Goal: Task Accomplishment & Management: Use online tool/utility

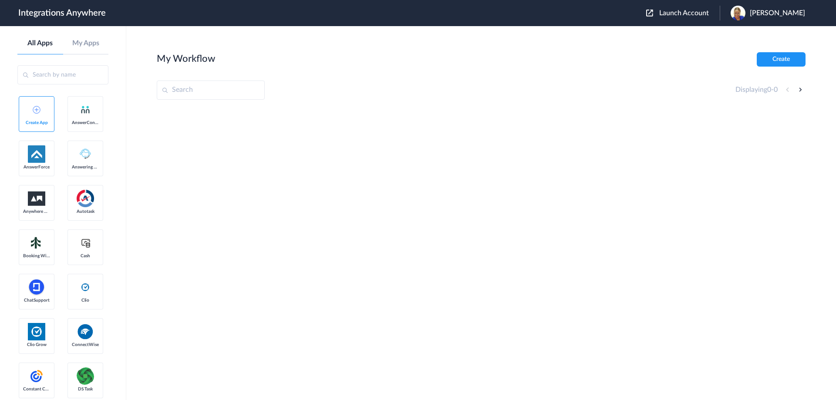
drag, startPoint x: 209, startPoint y: 21, endPoint x: 417, endPoint y: 118, distance: 229.6
click at [263, 118] on div at bounding box center [481, 173] width 649 height 131
click at [263, 61] on button "Create" at bounding box center [781, 59] width 49 height 14
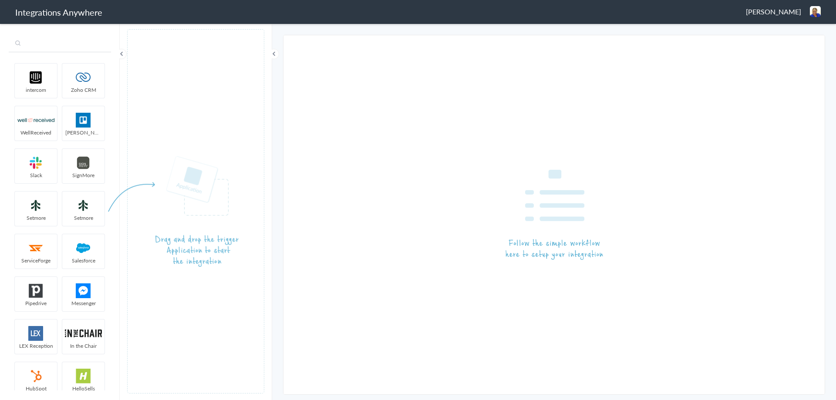
click at [69, 48] on input "text" at bounding box center [60, 44] width 102 height 17
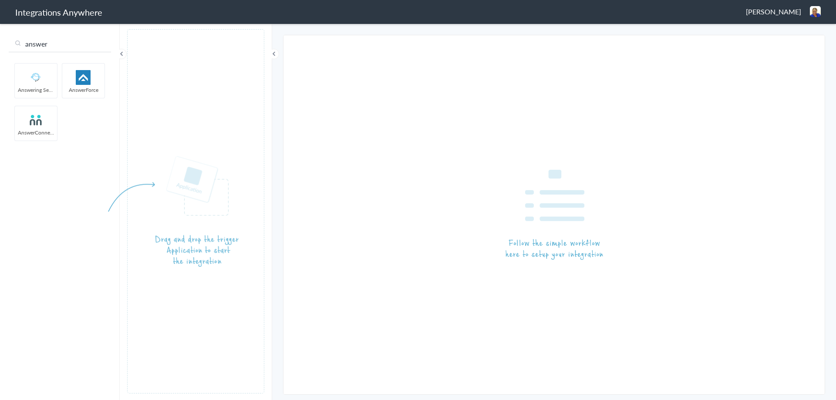
click at [36, 119] on img at bounding box center [35, 120] width 37 height 15
click at [34, 118] on img at bounding box center [35, 120] width 37 height 15
click at [34, 123] on img at bounding box center [35, 120] width 37 height 15
click at [38, 119] on img at bounding box center [35, 120] width 37 height 15
click at [37, 122] on img at bounding box center [35, 120] width 37 height 15
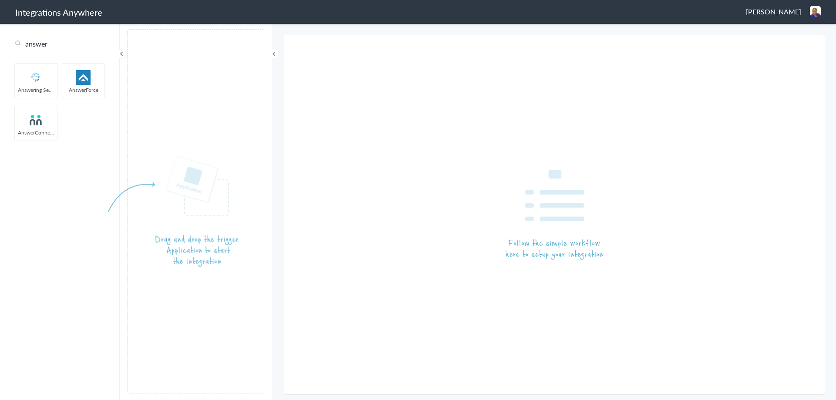
click at [59, 44] on input "answer" at bounding box center [60, 44] width 102 height 17
type input "answerc"
click at [39, 79] on img at bounding box center [35, 77] width 37 height 15
click at [38, 79] on img at bounding box center [35, 77] width 37 height 15
click at [37, 80] on img at bounding box center [35, 77] width 37 height 15
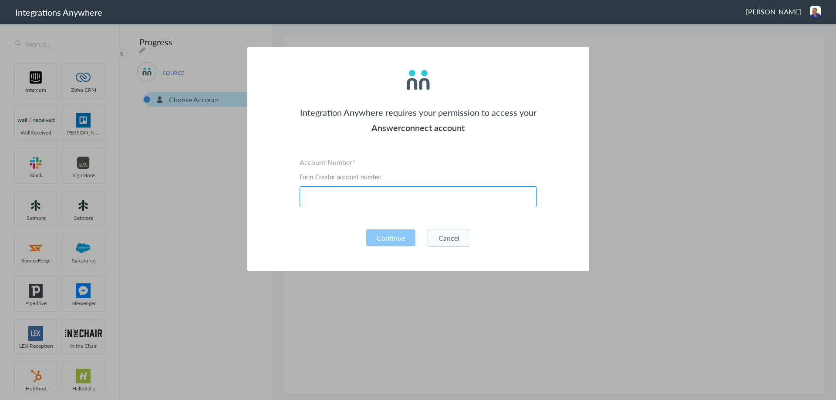
click at [347, 195] on input "text" at bounding box center [418, 196] width 237 height 21
paste input "9803781052"
type input "9803781052"
click at [385, 244] on button "Continue" at bounding box center [390, 238] width 49 height 17
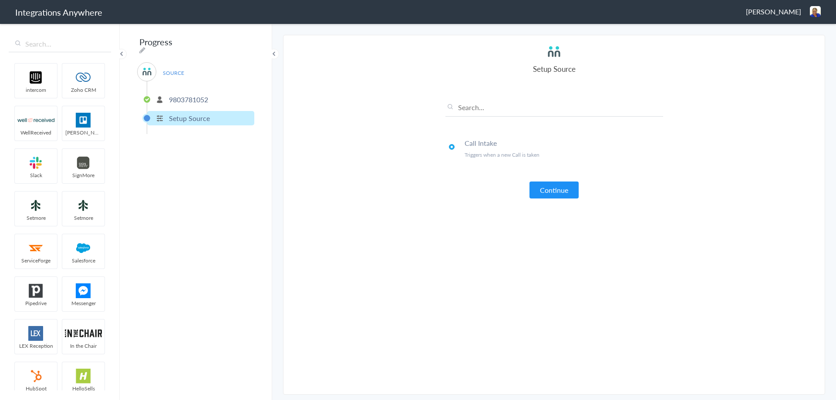
click at [496, 158] on p "Triggers when a new Call is taken" at bounding box center [564, 154] width 199 height 7
click at [500, 145] on h4 "Call Intake" at bounding box center [564, 143] width 199 height 10
click at [537, 185] on button "Continue" at bounding box center [554, 190] width 49 height 17
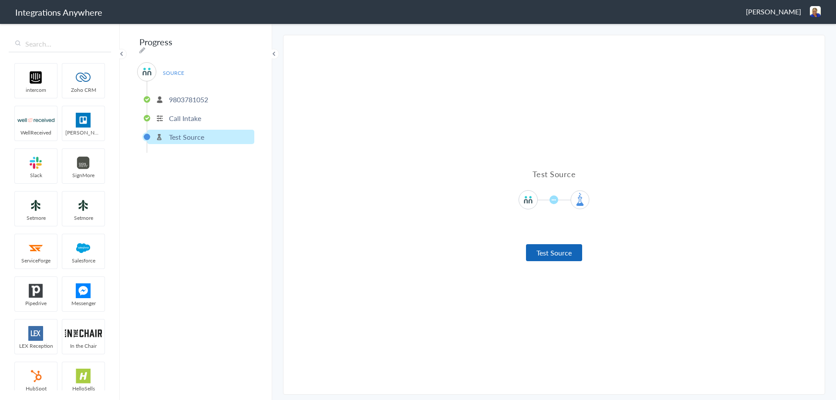
click at [560, 250] on button "Test Source" at bounding box center [554, 252] width 56 height 17
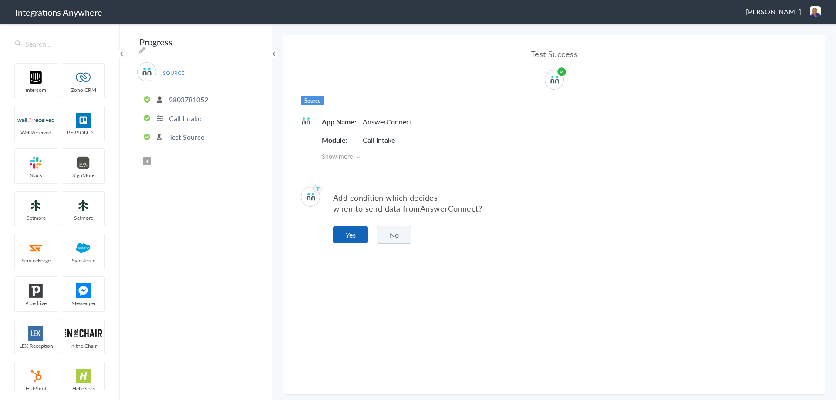
click at [347, 233] on button "Yes" at bounding box center [350, 235] width 35 height 17
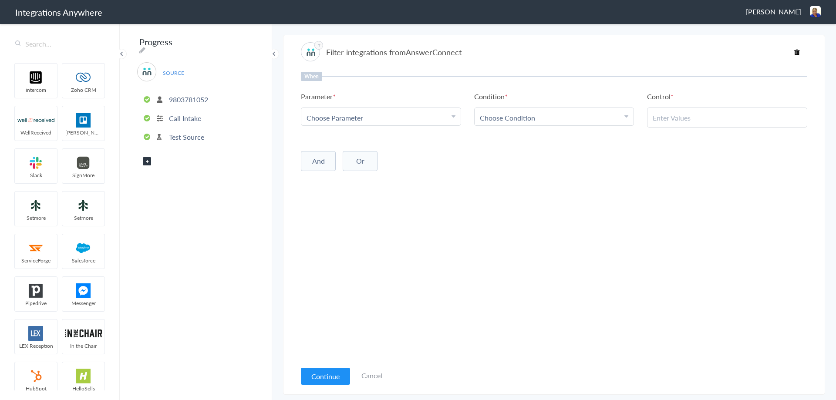
click at [402, 118] on div "Choose Parameter" at bounding box center [381, 118] width 149 height 10
click at [335, 137] on input "text" at bounding box center [380, 141] width 159 height 19
type input "call clos"
click at [342, 163] on link "Call Closing Note" at bounding box center [380, 160] width 159 height 19
click at [493, 118] on span "Choose Condition" at bounding box center [507, 118] width 55 height 10
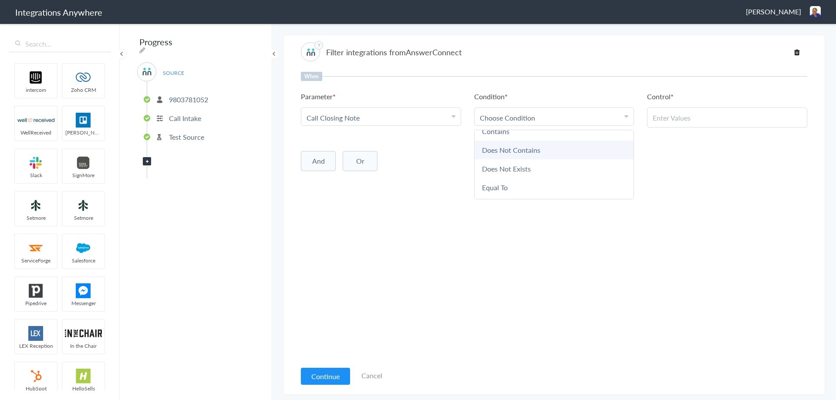
scroll to position [44, 0]
click at [504, 152] on link "Does Not Exists" at bounding box center [554, 154] width 159 height 19
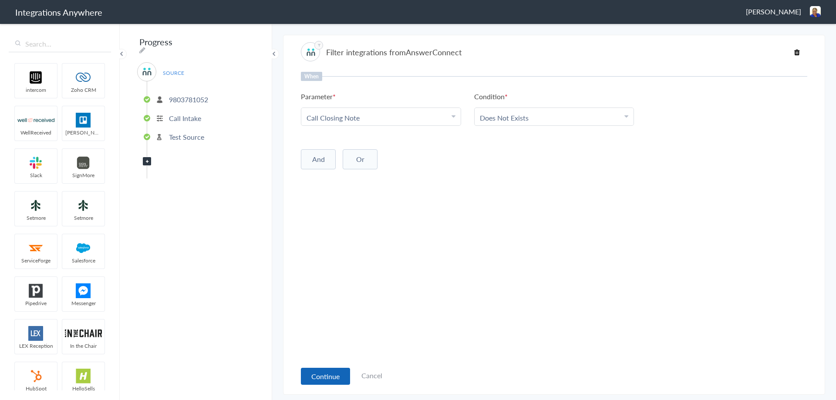
click at [318, 373] on button "Continue" at bounding box center [325, 376] width 49 height 17
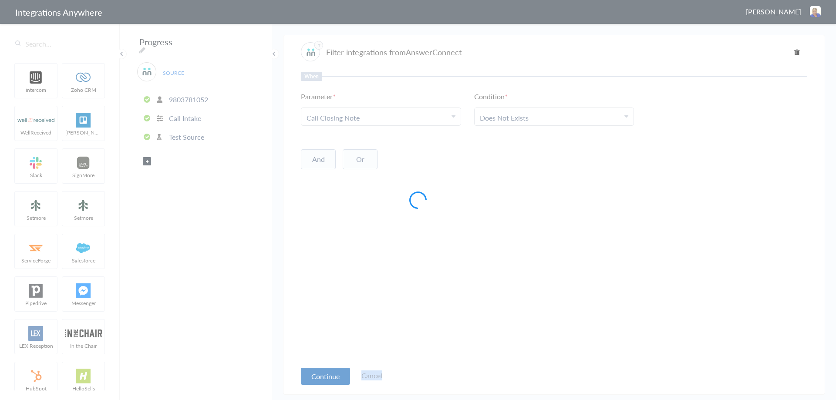
click at [318, 373] on div at bounding box center [418, 200] width 836 height 400
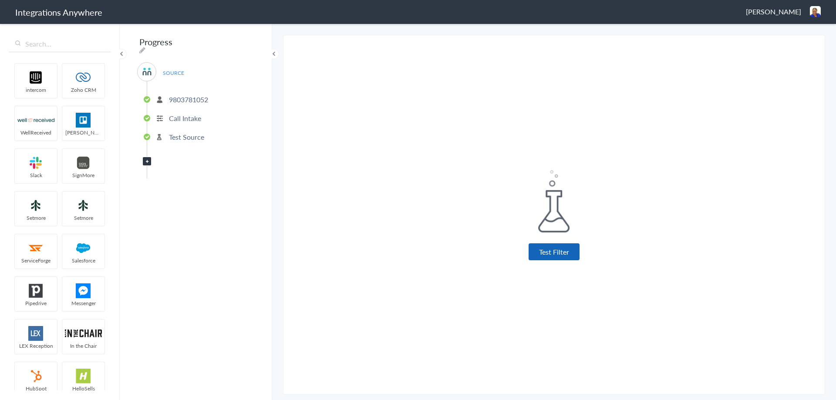
click at [539, 253] on button "Test Filter" at bounding box center [554, 252] width 51 height 17
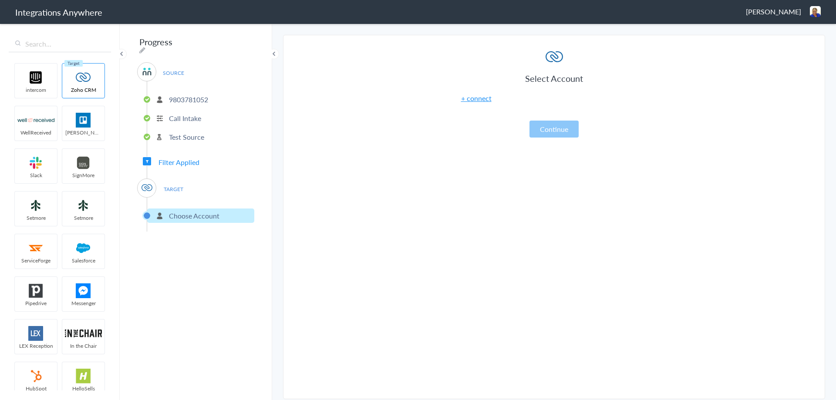
click at [404, 207] on section "Select Account 9803781052 Rename Delete (in a few seconds) + connect Continue S…" at bounding box center [554, 217] width 542 height 365
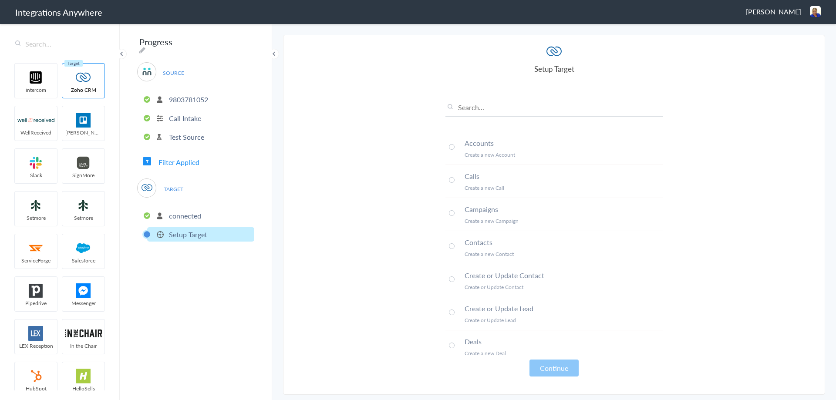
click at [189, 214] on p "connected" at bounding box center [185, 216] width 32 height 10
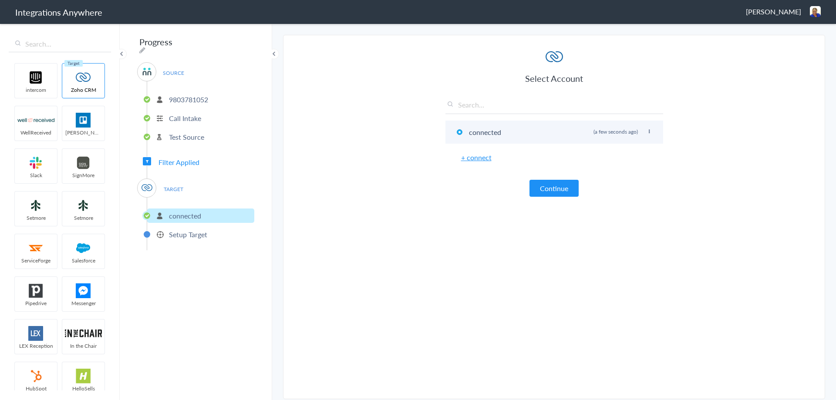
click at [648, 132] on icon at bounding box center [649, 131] width 5 height 5
click at [632, 149] on li "Rename" at bounding box center [632, 149] width 60 height 13
drag, startPoint x: 522, startPoint y: 133, endPoint x: 458, endPoint y: 132, distance: 64.0
click at [458, 132] on li "connected Rename Delete (a few seconds ago)" at bounding box center [555, 132] width 218 height 23
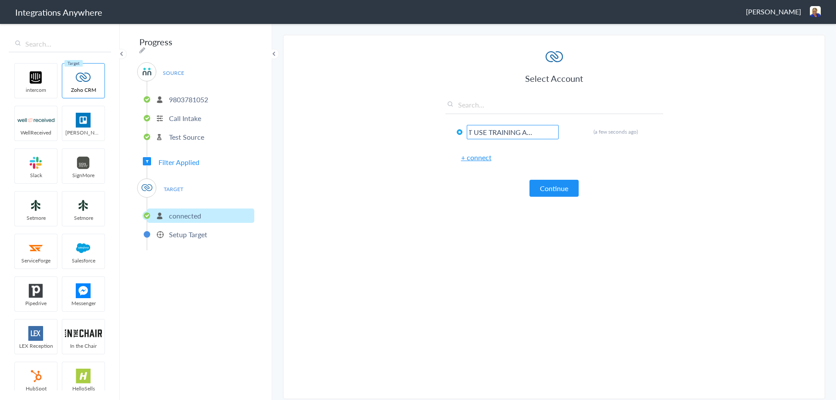
type input "DO NOT USE TRAINING ACCOUNT"
click at [435, 251] on section "Select Account 9803781052 Rename Delete (in a few seconds) + connect Continue S…" at bounding box center [554, 217] width 542 height 365
click at [183, 230] on p "Setup Target" at bounding box center [188, 235] width 38 height 10
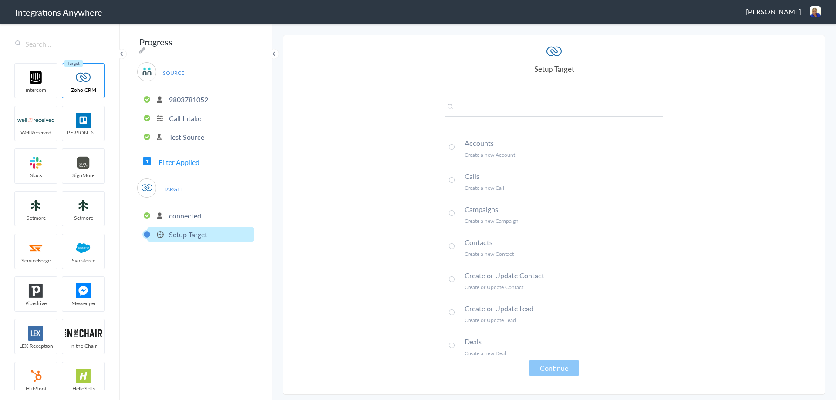
click at [484, 106] on input "text" at bounding box center [555, 109] width 218 height 14
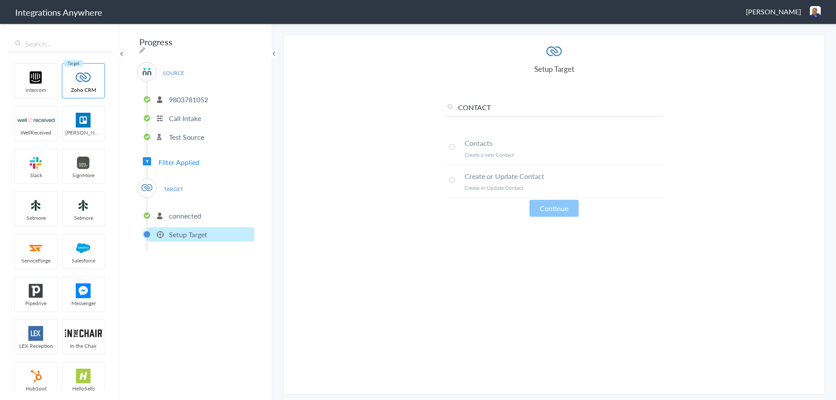
type input "CONTACT"
click at [452, 148] on span at bounding box center [452, 147] width 6 height 6
click at [551, 210] on button "Continue" at bounding box center [554, 208] width 49 height 17
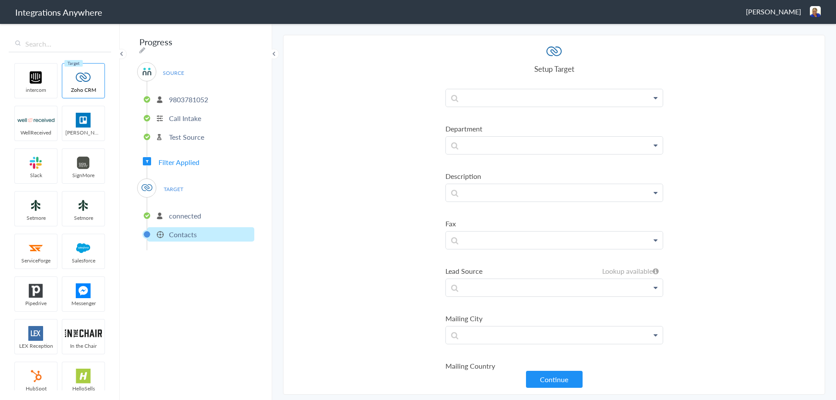
scroll to position [697, 0]
click at [704, 146] on section "Select Account 9803781052 Rename Delete (in a few seconds) + connect Continue S…" at bounding box center [554, 215] width 542 height 360
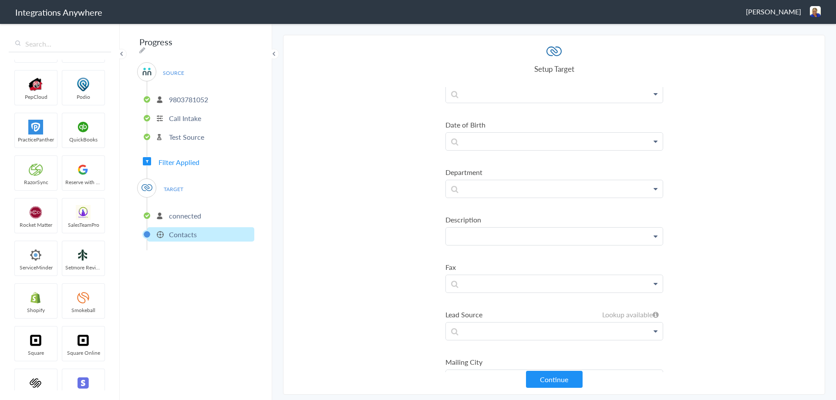
click at [467, 239] on p at bounding box center [554, 236] width 217 height 17
click at [480, 262] on link "Message" at bounding box center [554, 261] width 217 height 19
click at [746, 194] on section "Select Account 9803781052 Rename Delete (in a few seconds) + connect Continue S…" at bounding box center [554, 215] width 542 height 360
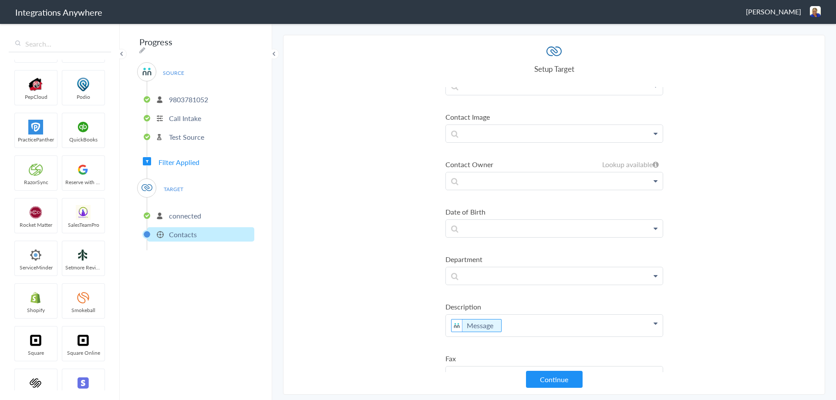
click at [544, 376] on button "Continue" at bounding box center [554, 379] width 57 height 17
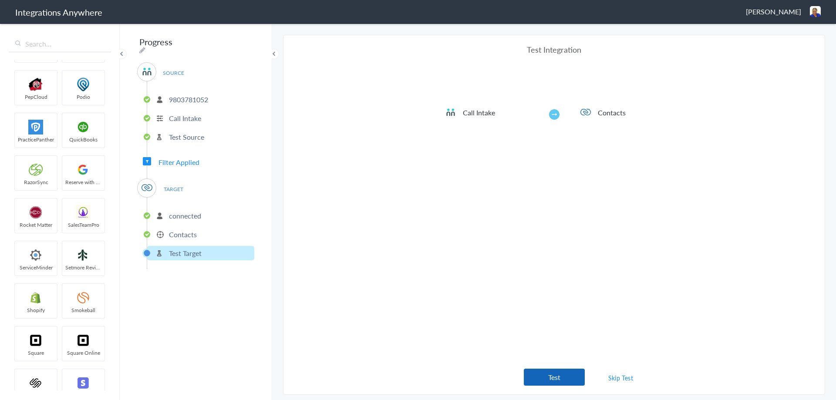
click at [551, 376] on button "Test" at bounding box center [554, 377] width 61 height 17
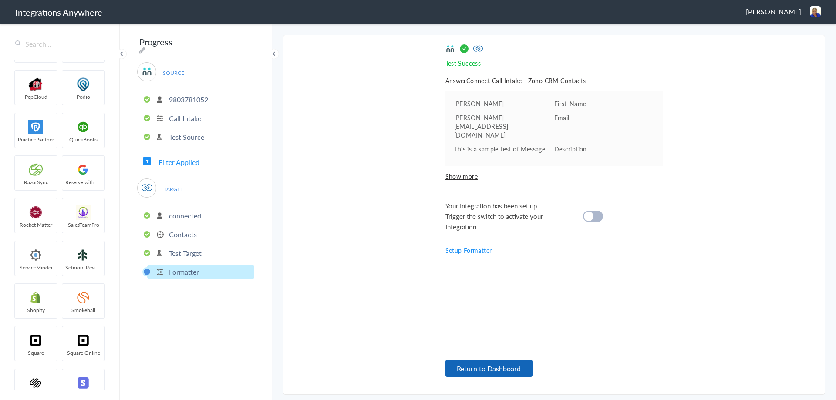
click at [499, 365] on button "Return to Dashboard" at bounding box center [489, 368] width 87 height 17
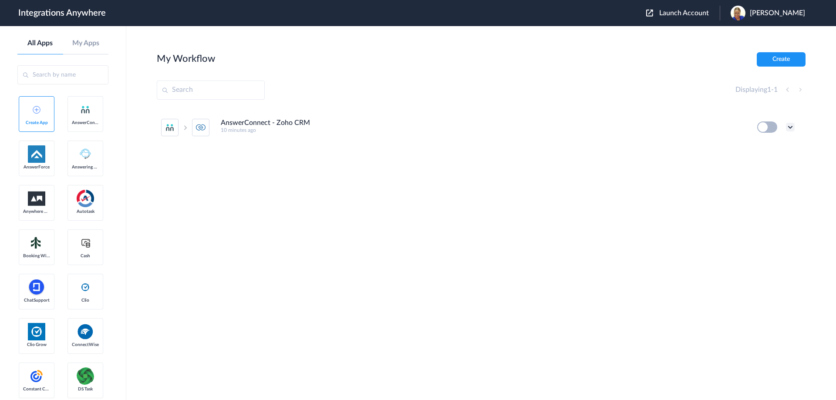
click at [790, 129] on icon at bounding box center [790, 127] width 9 height 9
click at [348, 225] on div "AnswerConnect - Zoho CRM 10 minutes ago Edit Task history Delete" at bounding box center [481, 173] width 649 height 131
click at [791, 129] on icon at bounding box center [790, 127] width 9 height 9
click at [761, 146] on link "Edit" at bounding box center [755, 147] width 21 height 6
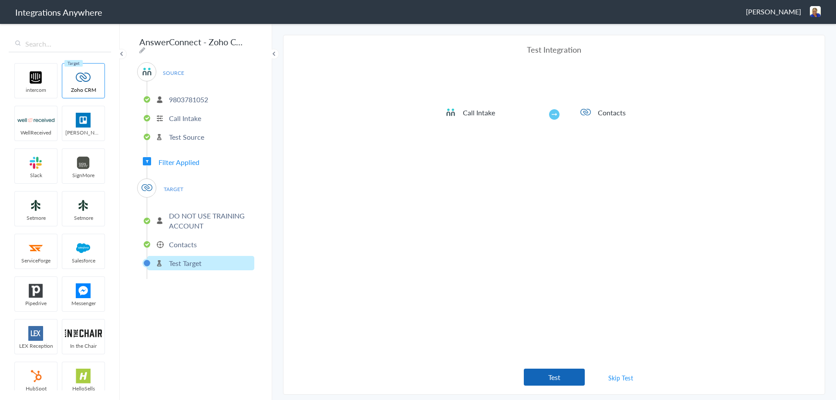
click at [545, 372] on button "Test" at bounding box center [554, 377] width 61 height 17
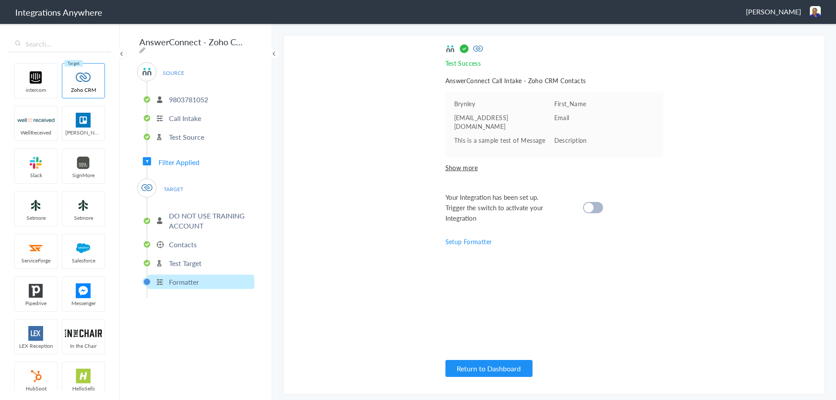
click at [599, 202] on div at bounding box center [593, 207] width 20 height 11
click at [145, 47] on icon at bounding box center [142, 50] width 6 height 7
drag, startPoint x: 200, startPoint y: 41, endPoint x: 123, endPoint y: 41, distance: 77.5
click at [123, 41] on div "AnswerConnect - Zoho CRM SOURCE 9803781052 Call Intake Test Source Filter Appli…" at bounding box center [196, 212] width 152 height 378
click at [145, 47] on icon at bounding box center [142, 50] width 6 height 7
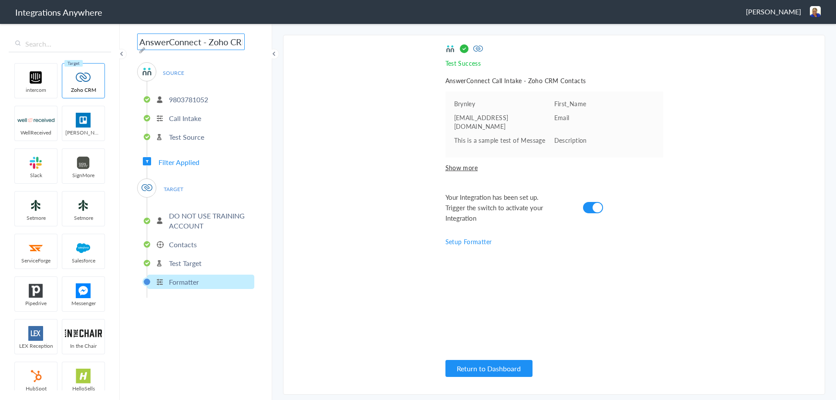
drag, startPoint x: 202, startPoint y: 40, endPoint x: 113, endPoint y: 39, distance: 88.9
click at [113, 0] on body "Integrations Anywhere Juliet Ohalele Logout Dashboard intercom Zoho CRM WellRec…" at bounding box center [418, 0] width 836 height 0
paste input "9803781052"
click at [196, 41] on input "9803781052 - Zoho CRM" at bounding box center [191, 42] width 108 height 17
click at [145, 47] on icon at bounding box center [142, 50] width 6 height 7
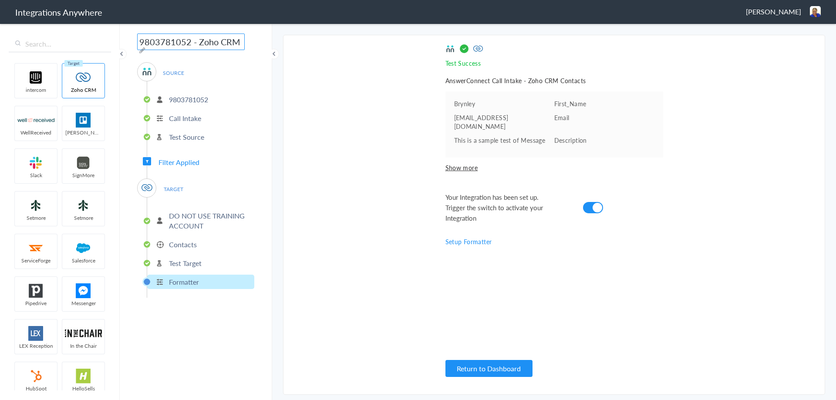
click at [195, 40] on input "9803781052 - Zoho CRM" at bounding box center [191, 42] width 108 height 17
drag, startPoint x: 196, startPoint y: 41, endPoint x: 183, endPoint y: 39, distance: 13.2
click at [183, 39] on input "9803781052 - Training - AC Zoho CRM" at bounding box center [191, 42] width 108 height 17
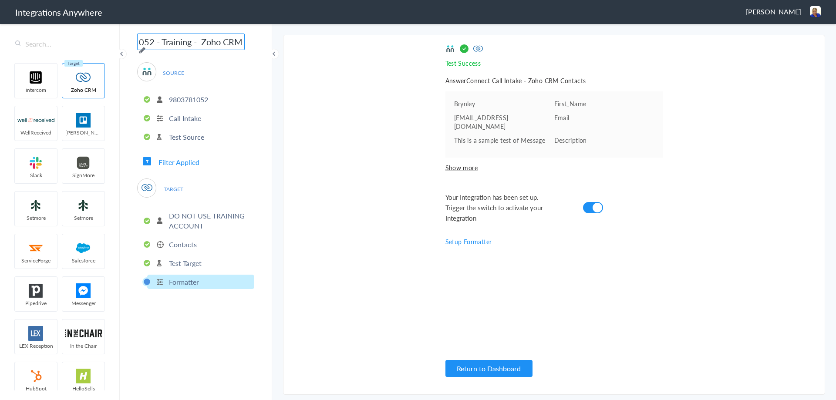
drag, startPoint x: 218, startPoint y: 40, endPoint x: 250, endPoint y: 41, distance: 32.2
click at [250, 41] on div "9803781052 - Training - Zoho CRM SOURCE 9803781052 Call Intake Test Source Filt…" at bounding box center [196, 212] width 152 height 378
click at [212, 41] on input "9803781052 - Training - Zoho (" at bounding box center [191, 42] width 108 height 17
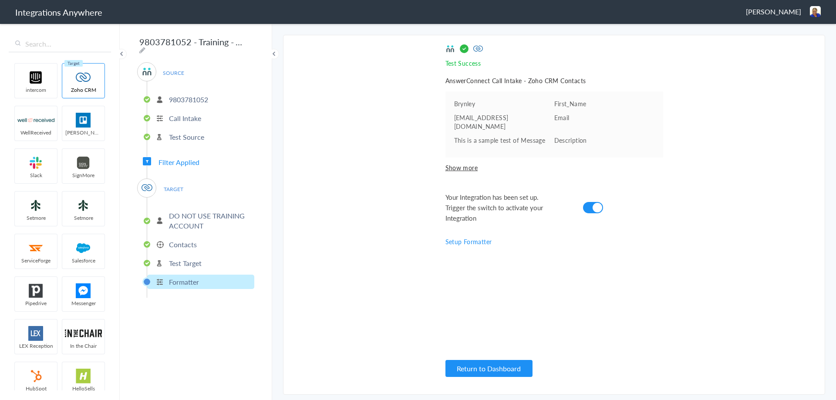
click at [216, 43] on input "9803781052 - Training - AC to Zoho (" at bounding box center [191, 42] width 108 height 17
click at [240, 40] on input "9803781052 - Training - AC to Zoho (" at bounding box center [191, 42] width 108 height 17
click at [238, 40] on input "9803781052 - Training - AC to Zoho (" at bounding box center [191, 42] width 108 height 17
click at [233, 41] on input "9803781052 - Training - AC to Zoho (" at bounding box center [191, 42] width 108 height 17
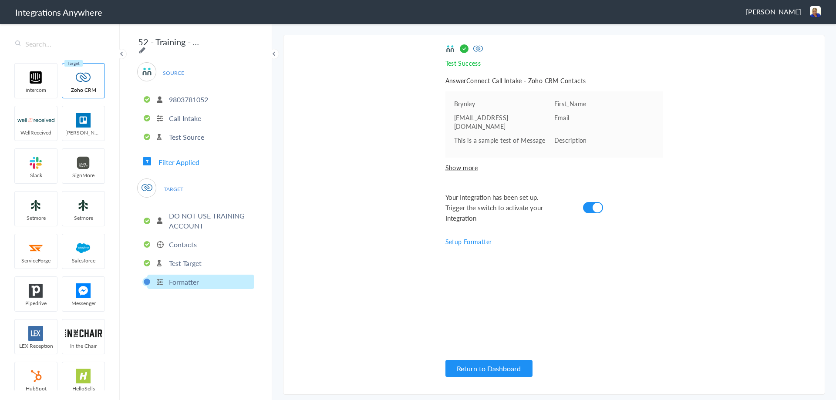
scroll to position [0, 0]
click at [145, 47] on icon at bounding box center [142, 50] width 6 height 7
click at [181, 39] on input "9803781052 - Training - AC to Zoho Create Contact)" at bounding box center [191, 42] width 108 height 17
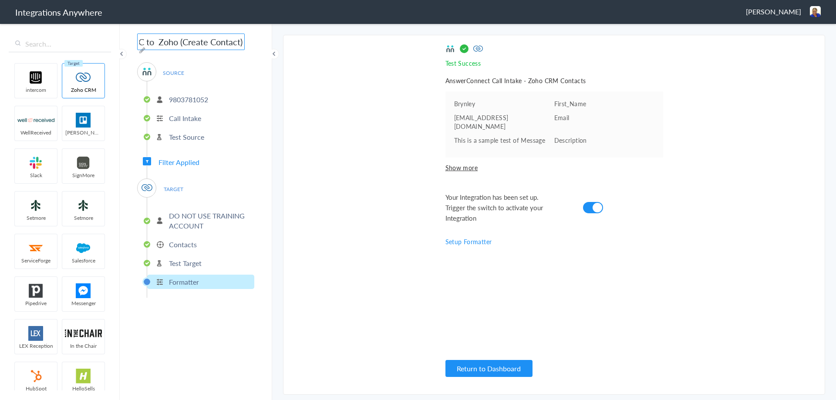
drag, startPoint x: 179, startPoint y: 40, endPoint x: 273, endPoint y: 45, distance: 93.8
click at [273, 0] on body "Integrations Anywhere Juliet Ohalele Logout Dashboard intercom Zoho CRM WellRec…" at bounding box center [418, 0] width 836 height 0
type input "9803781052 - Training - AC to Zoho (Create Contact)"
click at [686, 269] on section "Select Account 9803781052 Rename Delete (11 minutes ago) + connect Continue Set…" at bounding box center [554, 215] width 542 height 360
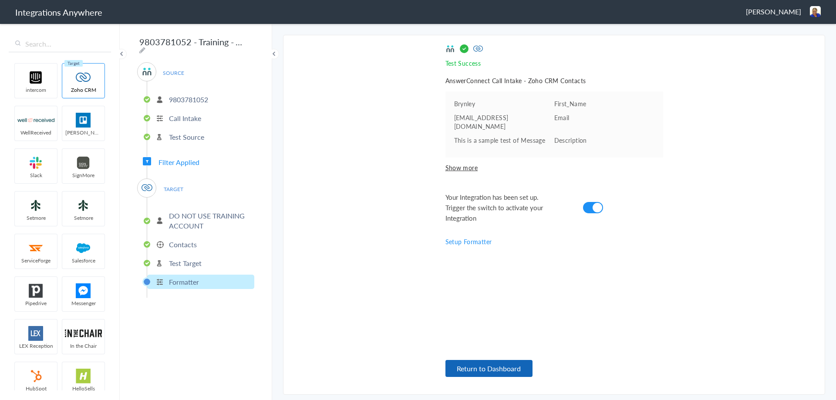
click at [476, 368] on button "Return to Dashboard" at bounding box center [489, 368] width 87 height 17
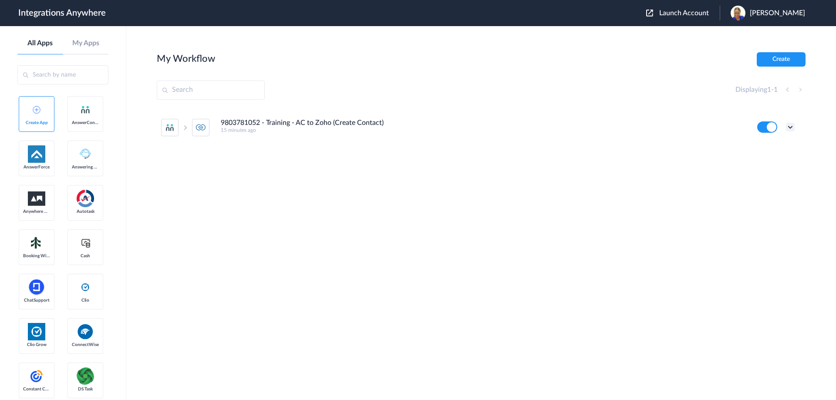
click at [792, 128] on icon at bounding box center [790, 127] width 9 height 9
click at [531, 224] on div "9803781052 - Training - AC to Zoho (Create Contact) 15 minutes ago Edit Task hi…" at bounding box center [481, 173] width 649 height 131
click at [791, 128] on icon at bounding box center [790, 127] width 9 height 9
click at [765, 164] on link "Task history" at bounding box center [766, 163] width 42 height 6
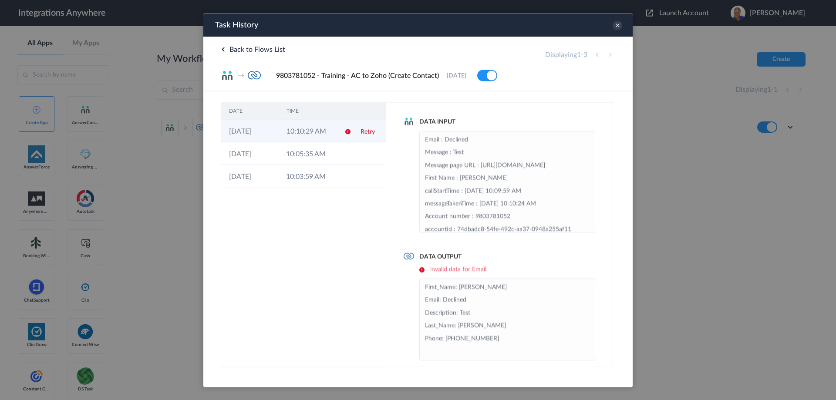
click at [314, 129] on td "10:10:29 AM" at bounding box center [308, 130] width 58 height 23
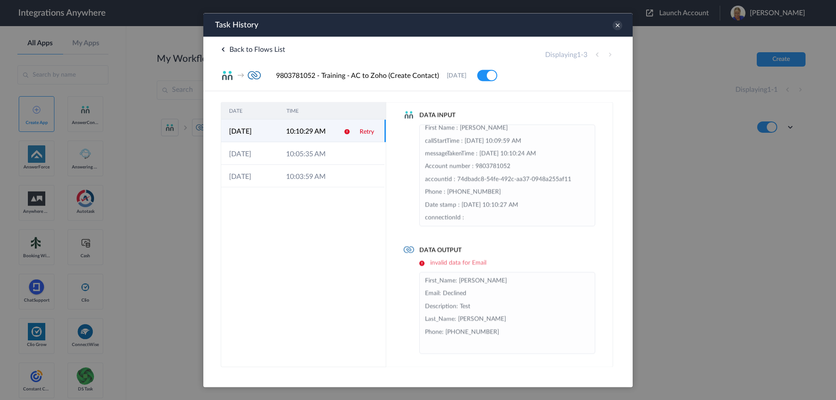
scroll to position [8, 0]
click at [619, 27] on icon at bounding box center [618, 25] width 10 height 10
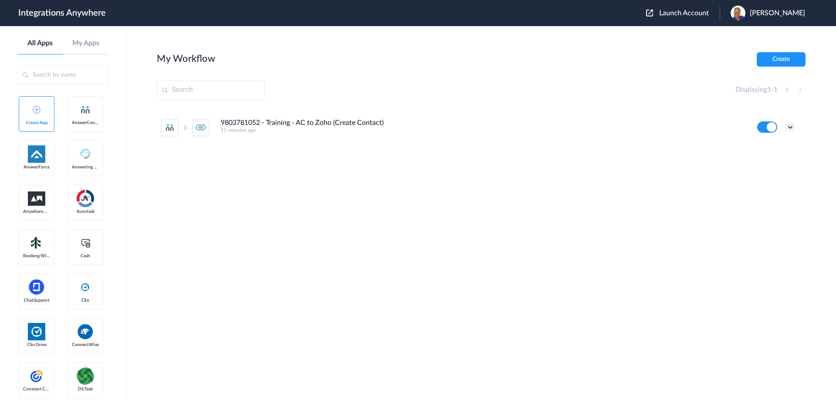
click at [792, 125] on icon at bounding box center [790, 127] width 9 height 9
click at [765, 145] on link "Edit" at bounding box center [755, 147] width 21 height 6
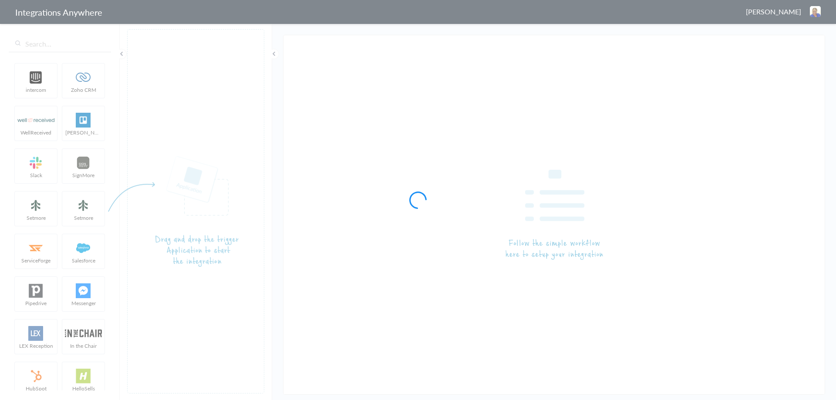
type input "9803781052 - Training - AC to Zoho (Create Contact)"
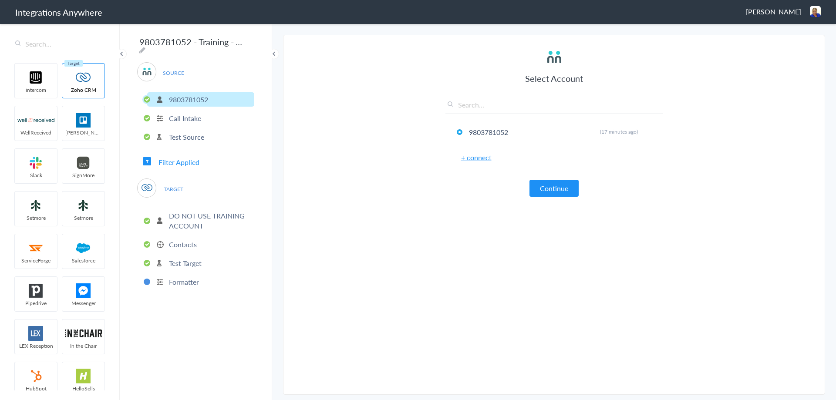
click at [187, 277] on p "Formatter" at bounding box center [184, 282] width 30 height 10
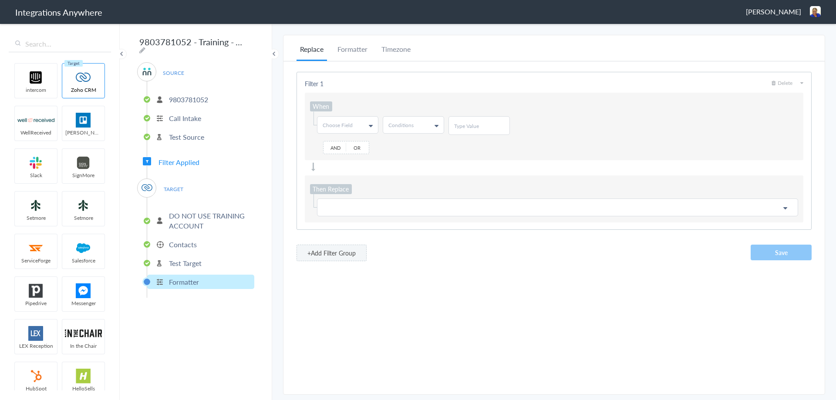
click at [346, 126] on span "Choose Field" at bounding box center [338, 125] width 30 height 7
click at [353, 145] on input "text" at bounding box center [348, 143] width 60 height 17
type input "email"
click at [342, 161] on link "Email" at bounding box center [348, 160] width 60 height 16
click at [421, 126] on link "Conditions" at bounding box center [413, 125] width 61 height 17
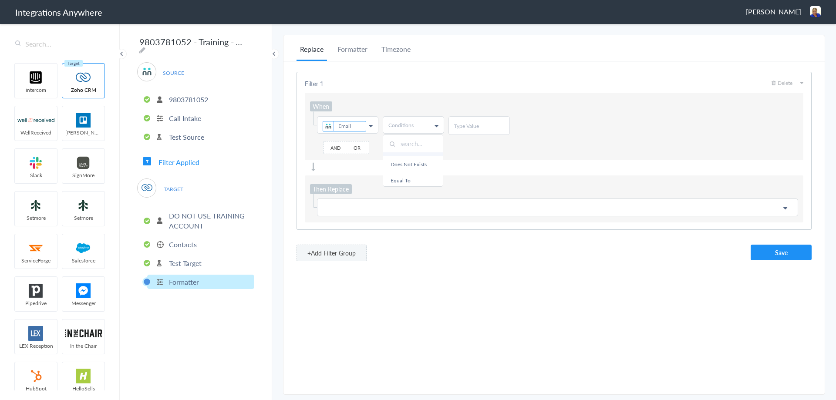
scroll to position [44, 0]
click at [412, 146] on input "text" at bounding box center [413, 143] width 60 height 17
type input "does not contai"
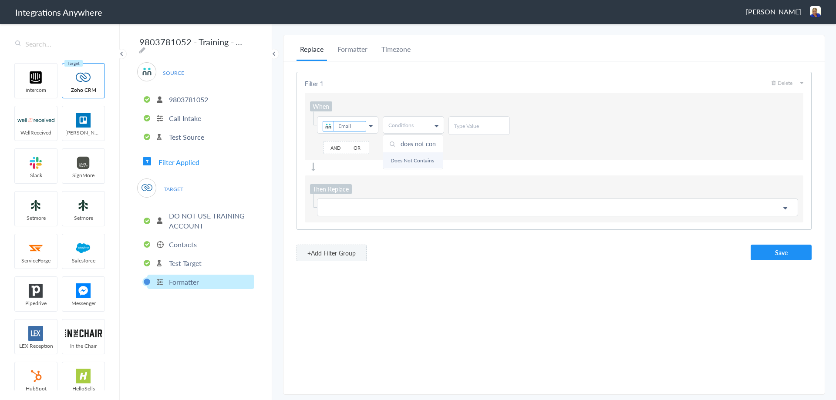
click at [413, 159] on link "Does Not Contains" at bounding box center [413, 160] width 60 height 16
click at [473, 129] on input "text" at bounding box center [479, 125] width 50 height 7
type input "@"
click at [460, 158] on div "When Choose Field Email First Name Last Name Email Phone Call Start Time Accoun…" at bounding box center [554, 127] width 499 height 68
click at [340, 209] on p at bounding box center [558, 207] width 470 height 11
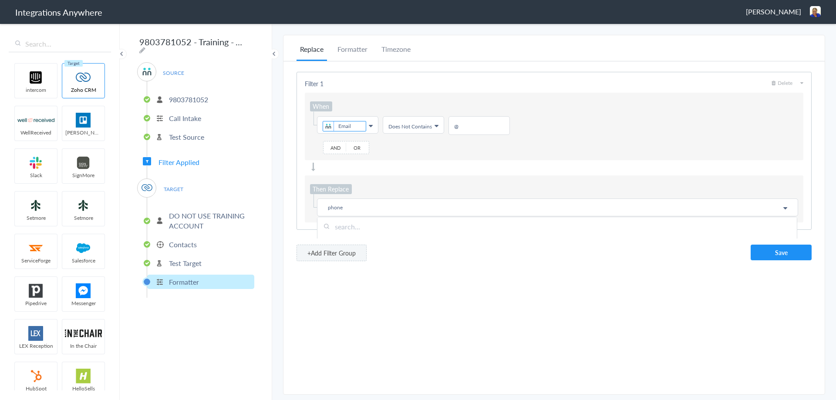
click at [386, 227] on input "text" at bounding box center [558, 226] width 480 height 19
click at [346, 225] on input "text" at bounding box center [558, 226] width 480 height 19
type input "phone"
drag, startPoint x: 350, startPoint y: 207, endPoint x: 326, endPoint y: 206, distance: 23.6
click at [326, 206] on p "phone" at bounding box center [558, 207] width 470 height 11
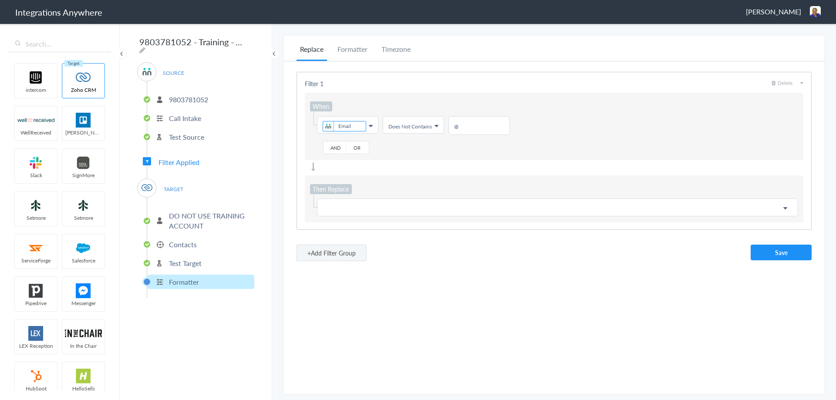
click at [326, 206] on p at bounding box center [558, 207] width 470 height 11
click at [341, 227] on input "text" at bounding box center [558, 226] width 480 height 19
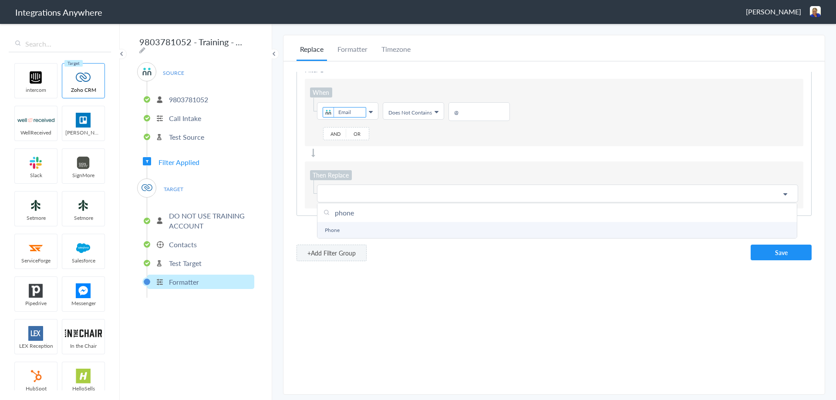
type input "phone"
click at [329, 222] on link "Phone" at bounding box center [558, 230] width 480 height 16
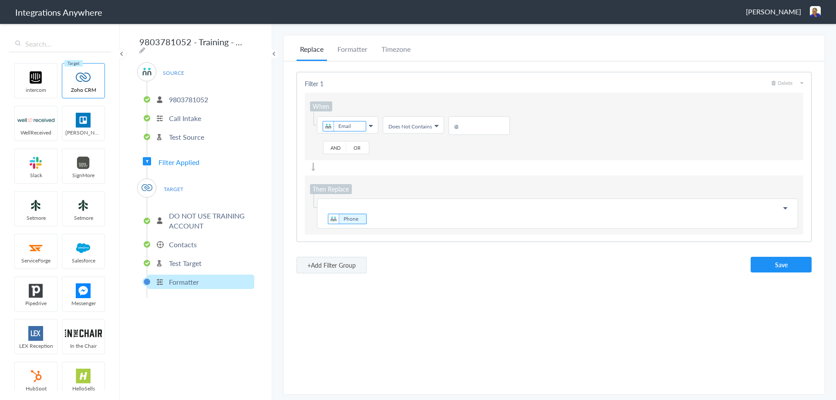
scroll to position [0, 0]
click at [379, 217] on p "Phone" at bounding box center [558, 213] width 470 height 23
click at [375, 216] on p "Phone @" at bounding box center [558, 213] width 470 height 23
click at [370, 219] on p "Phone @email.com" at bounding box center [558, 213] width 470 height 23
click at [421, 246] on input "text" at bounding box center [558, 239] width 480 height 19
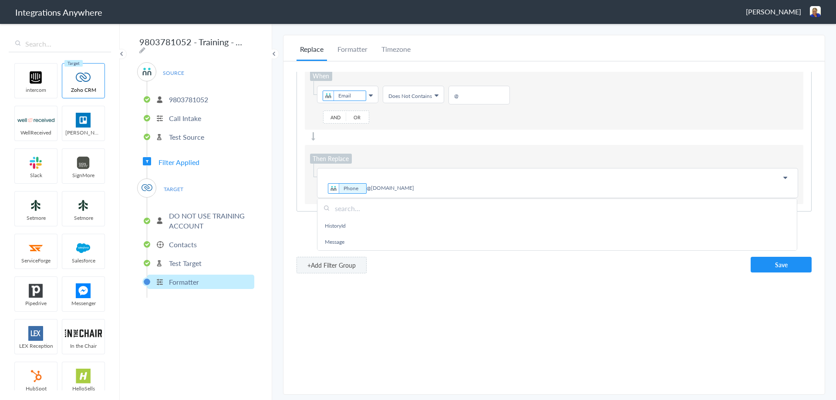
scroll to position [131, 0]
click at [451, 321] on div "Replace Formatter Timezone Timezone America/Los_Angeles (Source) UTC America/Lo…" at bounding box center [554, 215] width 541 height 342
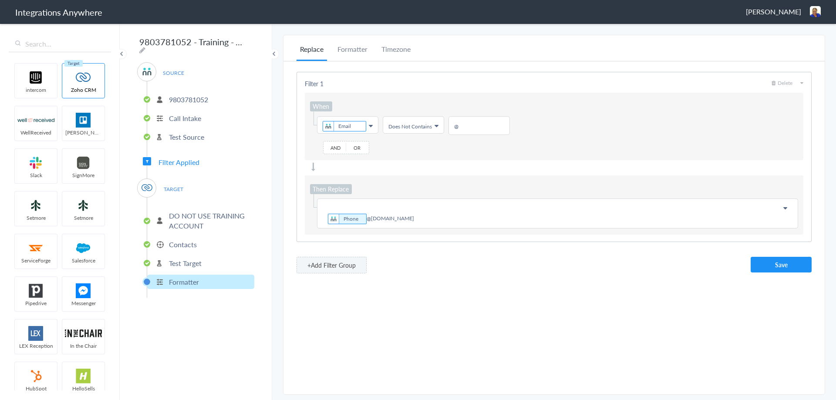
scroll to position [0, 0]
click at [327, 218] on p "Phone @noemail.com" at bounding box center [558, 213] width 470 height 23
click at [338, 204] on p "Phone @noemail.com" at bounding box center [558, 213] width 470 height 23
click at [408, 219] on p "Phone @noemail.com" at bounding box center [558, 213] width 470 height 23
click at [368, 217] on icon at bounding box center [367, 219] width 10 height 9
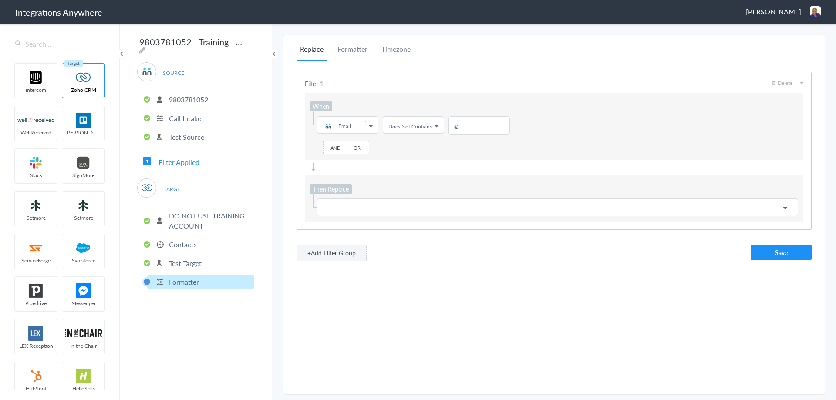
click at [331, 206] on p at bounding box center [558, 207] width 470 height 11
click at [338, 226] on input "text" at bounding box center [558, 226] width 480 height 19
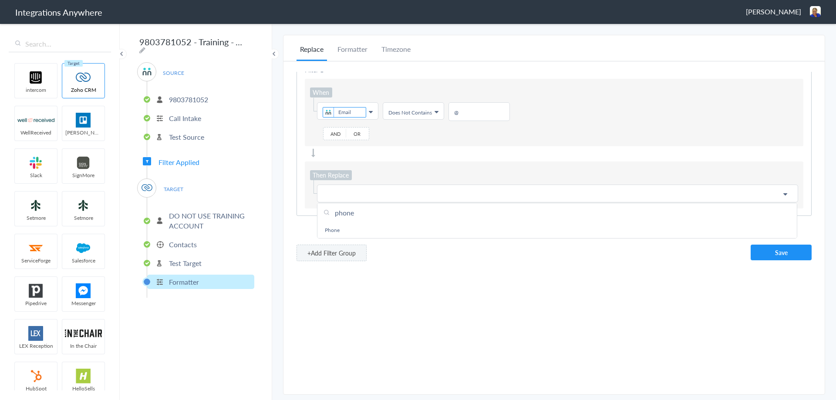
scroll to position [20, 0]
type input "phone"
click at [327, 222] on link "Phone" at bounding box center [558, 230] width 480 height 16
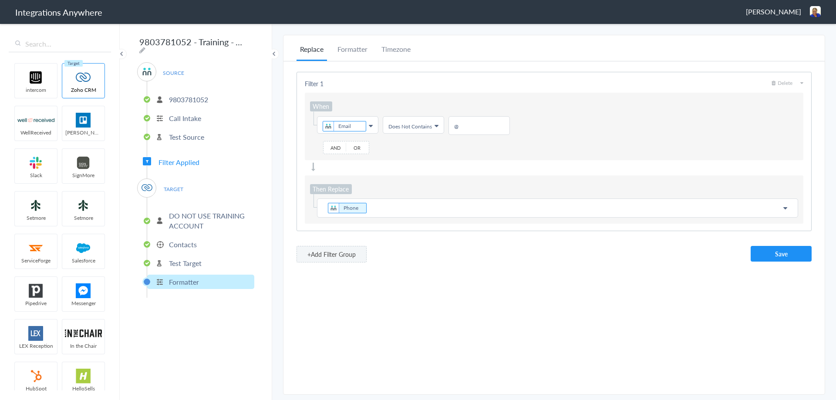
click at [364, 207] on p "Phone" at bounding box center [558, 208] width 470 height 12
click at [387, 209] on p "Phone @" at bounding box center [558, 208] width 470 height 12
click at [793, 247] on button "Save" at bounding box center [781, 254] width 61 height 16
click at [191, 259] on p "Test Target" at bounding box center [185, 263] width 33 height 10
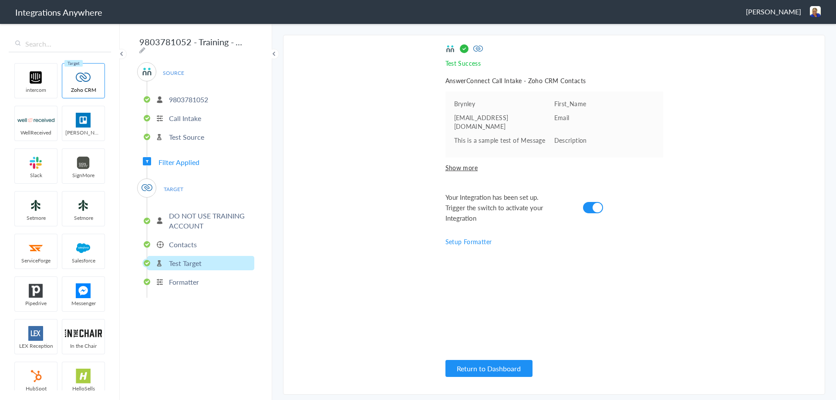
click at [181, 277] on p "Formatter" at bounding box center [184, 282] width 30 height 10
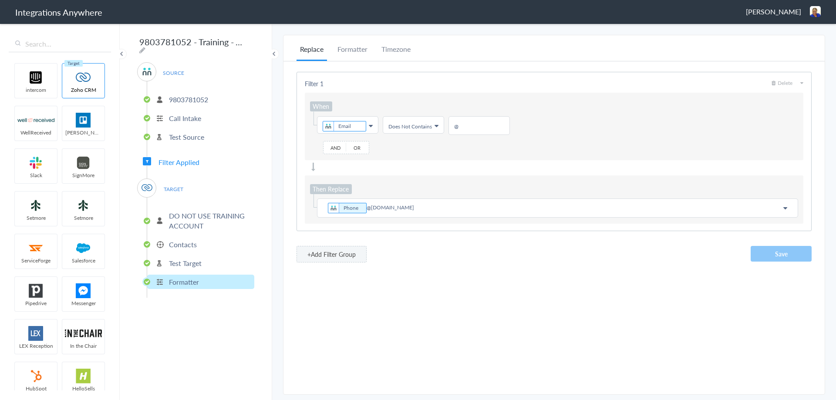
click at [185, 243] on p "Contacts" at bounding box center [183, 245] width 28 height 10
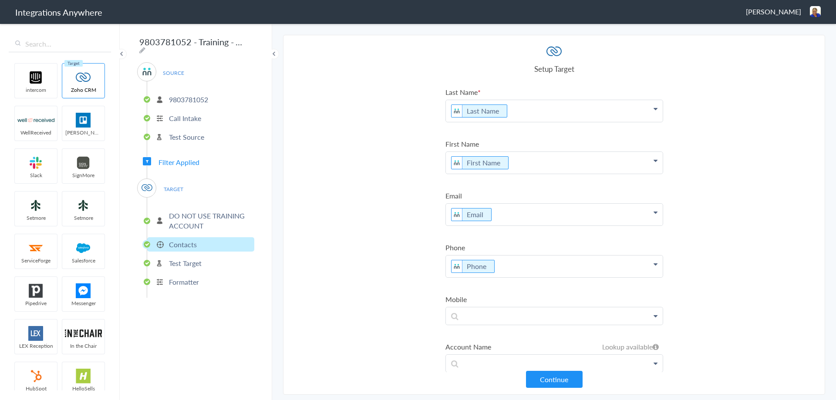
click at [184, 258] on p "Test Target" at bounding box center [185, 263] width 33 height 10
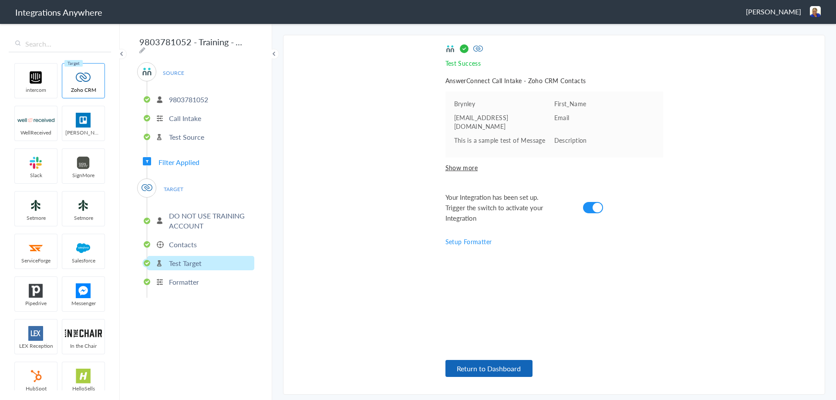
click at [491, 366] on button "Return to Dashboard" at bounding box center [489, 368] width 87 height 17
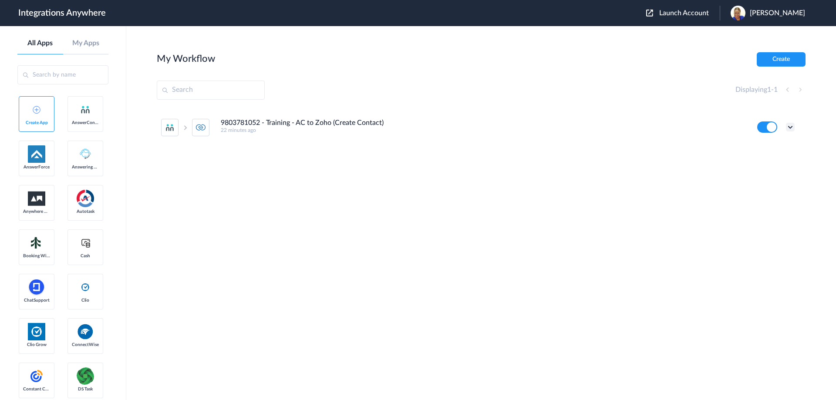
click at [790, 127] on icon at bounding box center [790, 127] width 9 height 9
click at [766, 165] on link "Task history" at bounding box center [766, 163] width 42 height 6
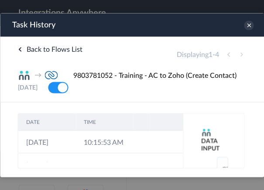
scroll to position [254, 0]
click at [9, 47] on div "Back to Flows List Displaying 1 - 4 → 9803781052 - Training - AC to Zoho (Creat…" at bounding box center [132, 70] width 264 height 66
